Goal: Task Accomplishment & Management: Use online tool/utility

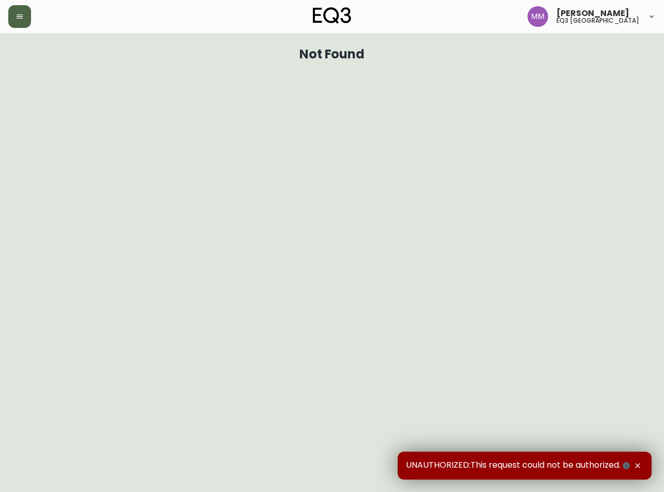
click at [21, 18] on icon "button" at bounding box center [20, 16] width 8 height 8
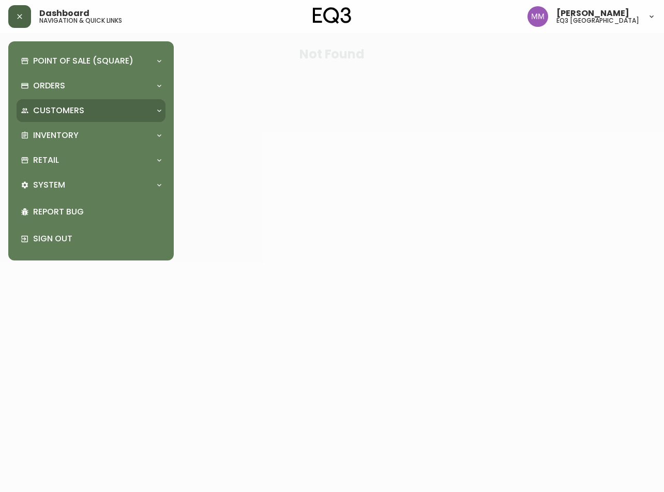
click at [95, 99] on div "Customers" at bounding box center [91, 110] width 149 height 23
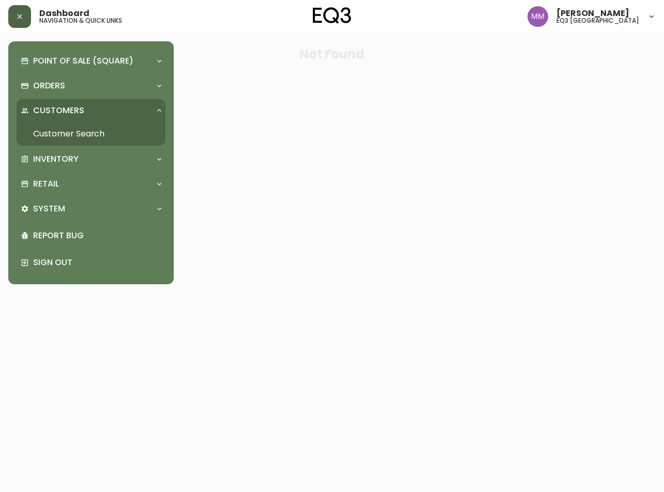
click at [99, 131] on link "Customer Search" at bounding box center [91, 134] width 149 height 24
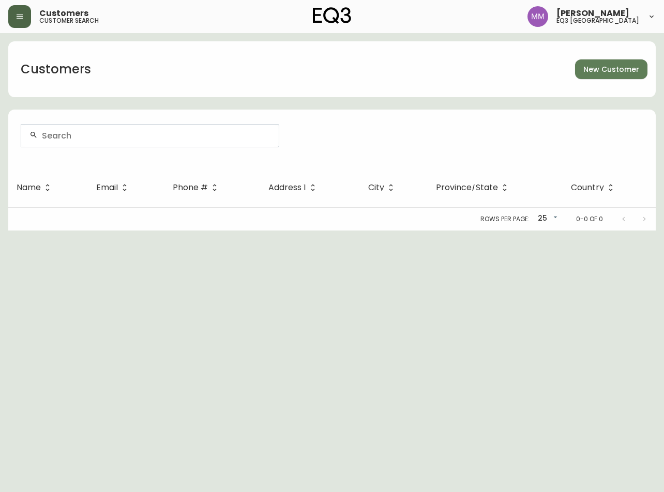
click at [81, 137] on input "text" at bounding box center [156, 136] width 229 height 10
paste input "[EMAIL_ADDRESS][DOMAIN_NAME]"
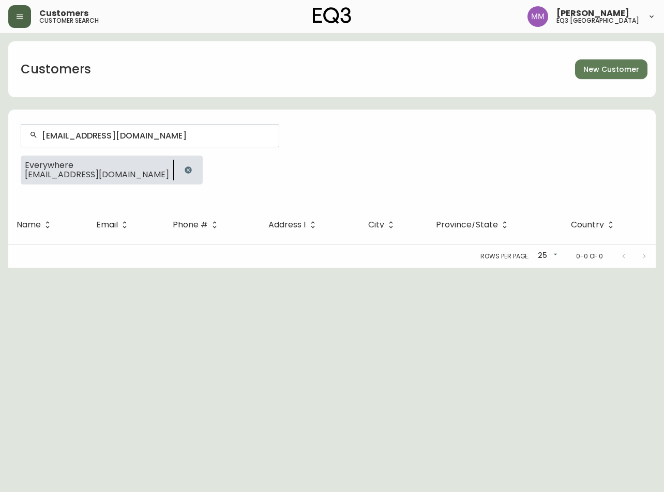
type input "[EMAIL_ADDRESS][DOMAIN_NAME]"
click at [259, 45] on div "Customers New Customer" at bounding box center [332, 69] width 648 height 56
